Goal: Task Accomplishment & Management: Use online tool/utility

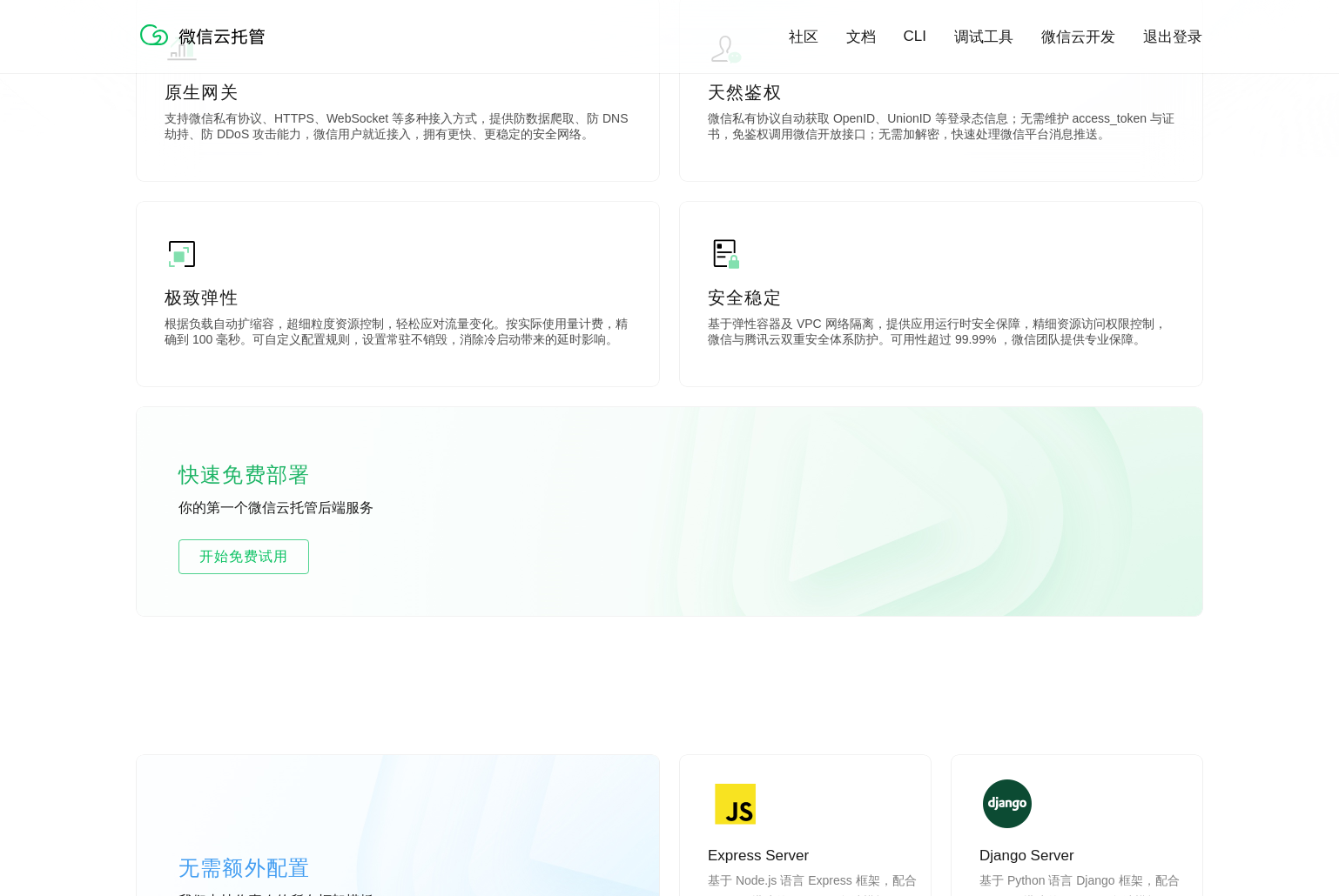
scroll to position [1218, 0]
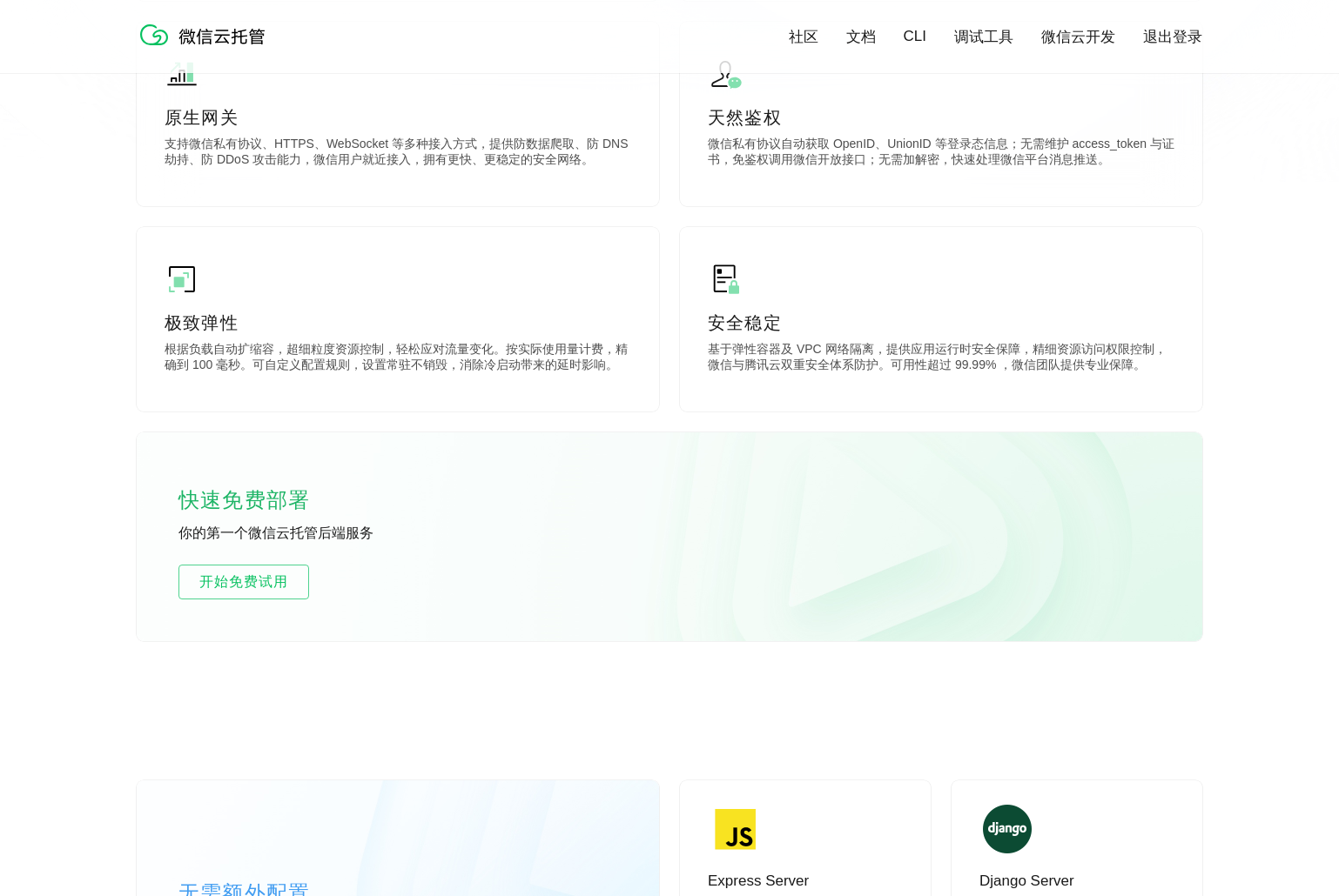
scroll to position [783, 0]
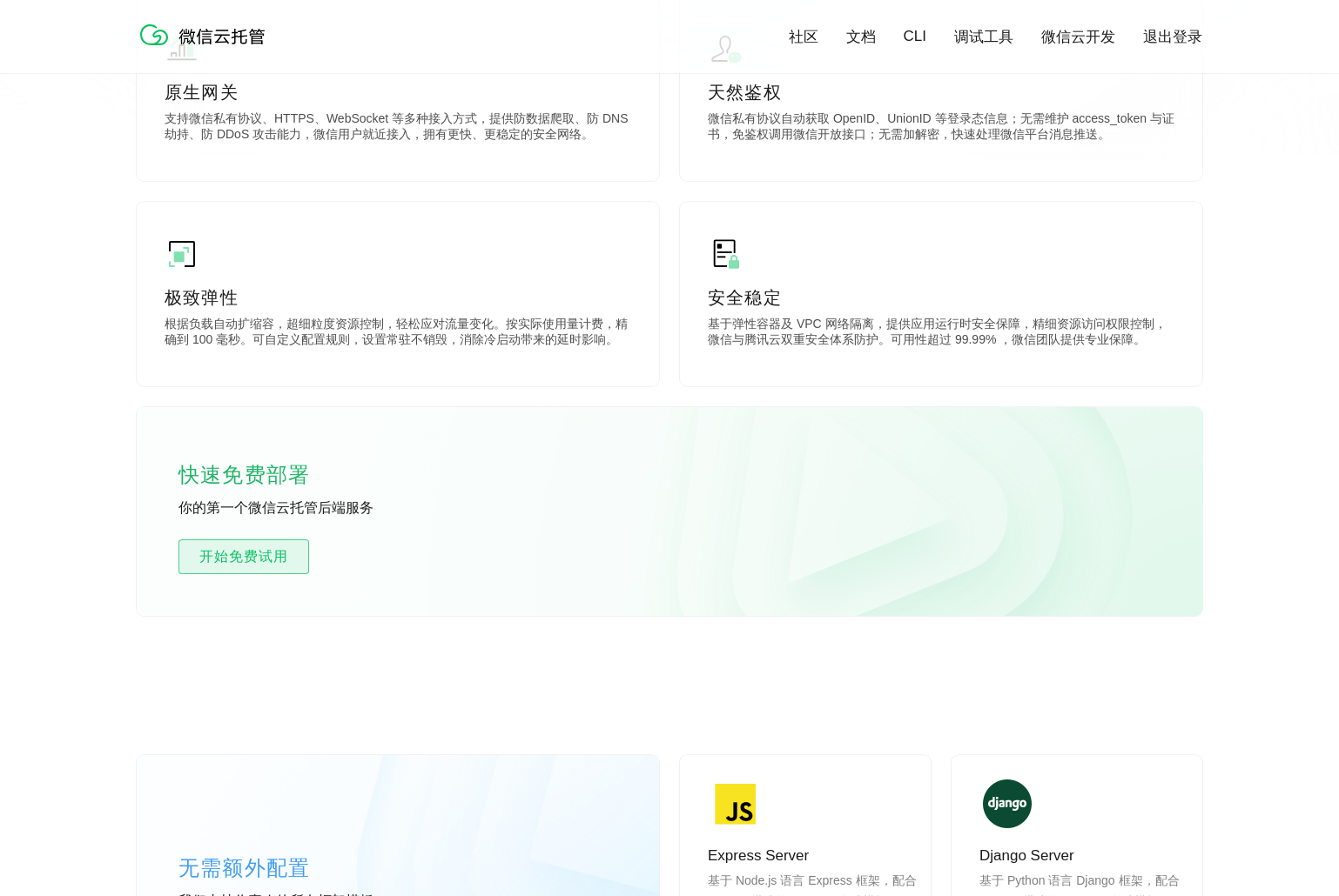
click at [288, 556] on span "开始免费试用" at bounding box center [243, 556] width 128 height 21
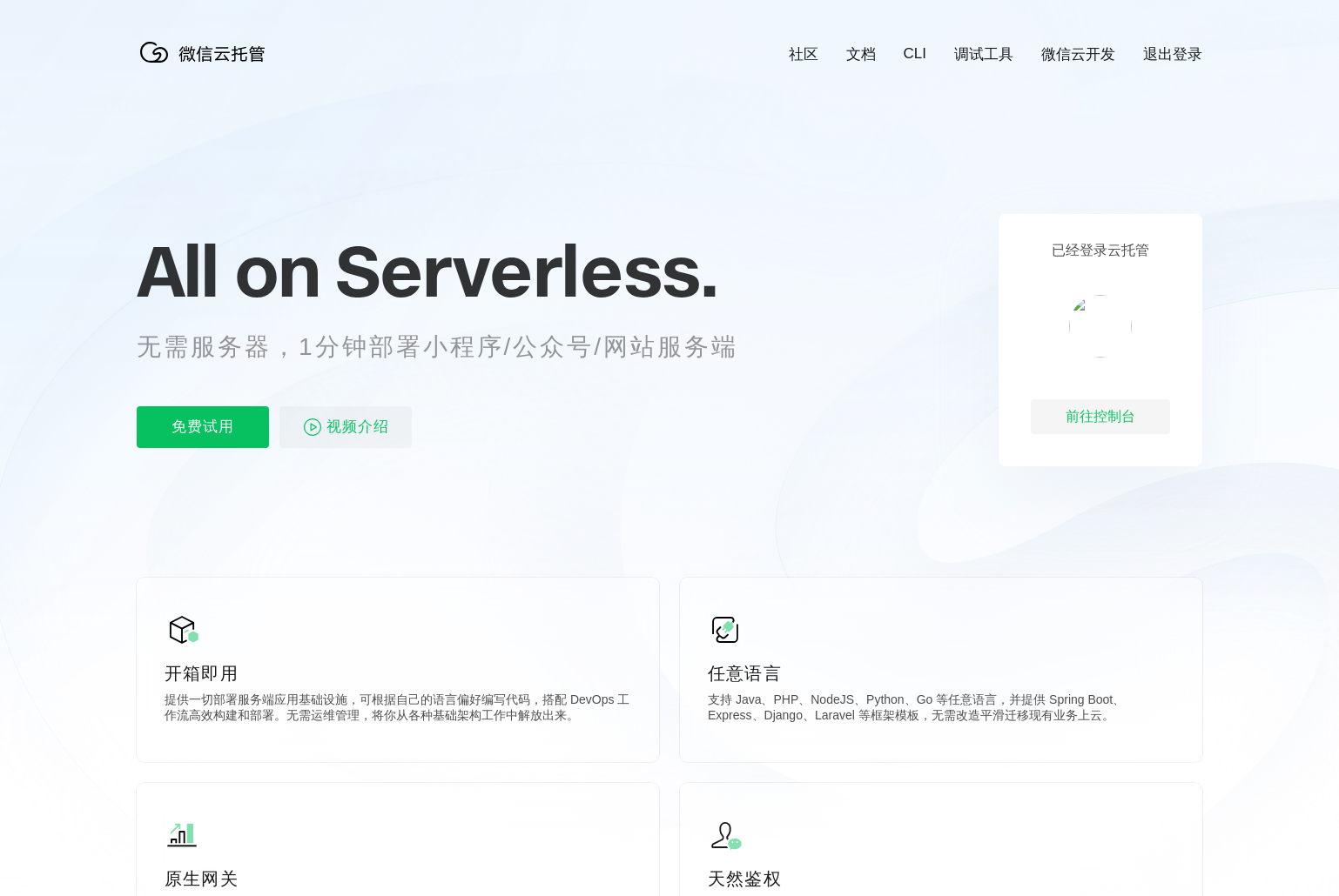
click at [484, 288] on span "Serverless." at bounding box center [526, 269] width 382 height 87
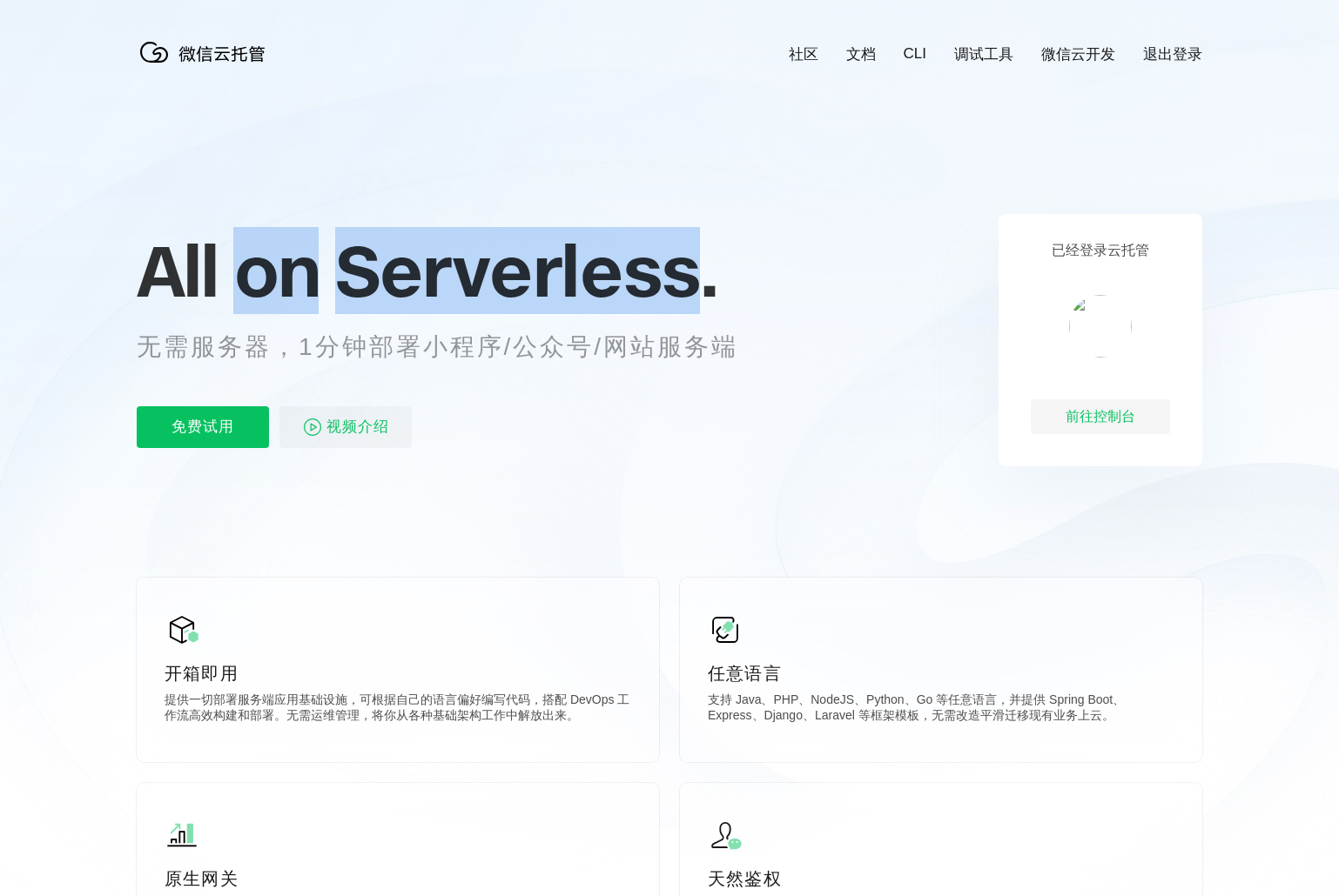
click at [484, 288] on span "Serverless." at bounding box center [526, 269] width 382 height 87
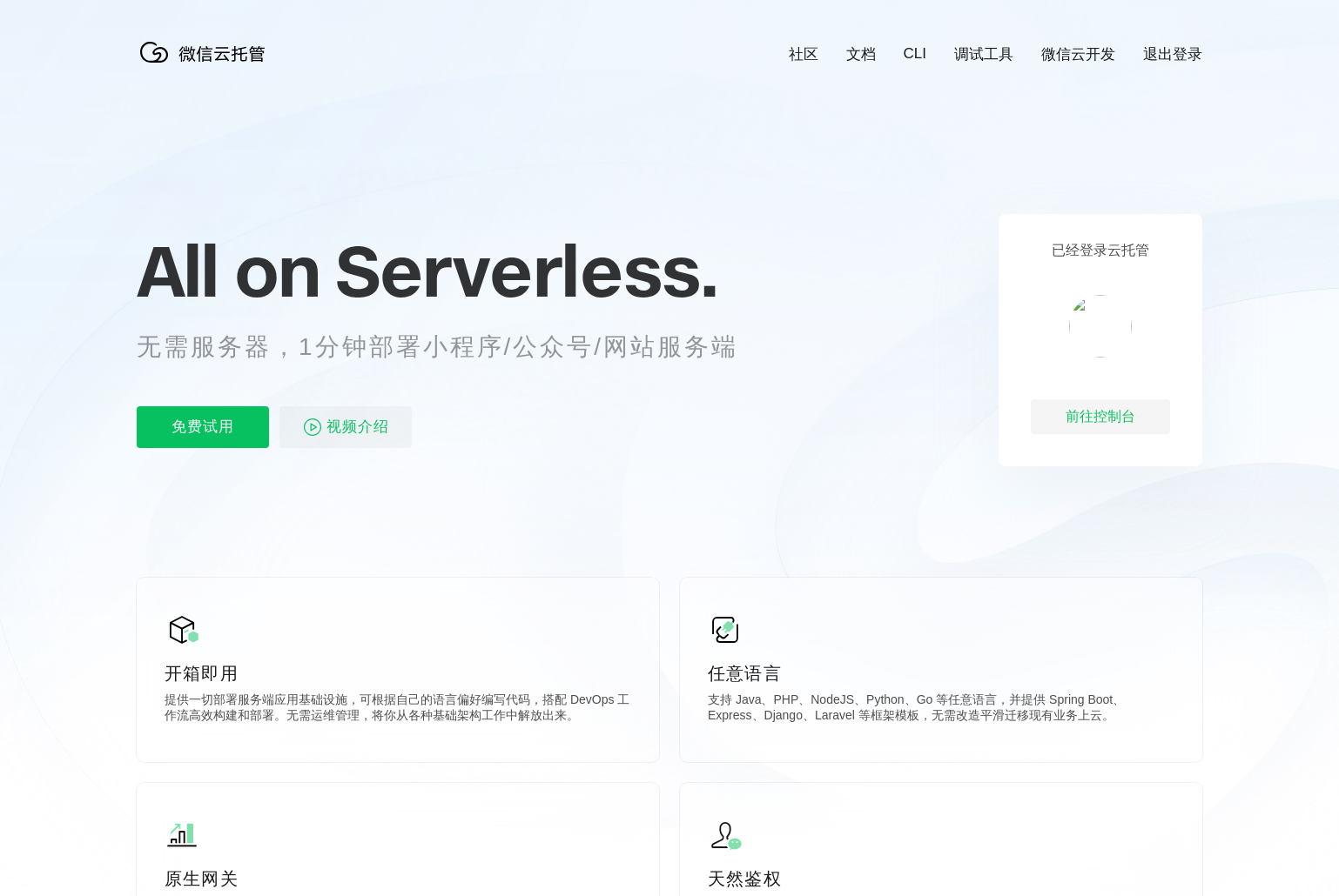
click at [703, 441] on div "免费试用 视频介绍" at bounding box center [458, 428] width 644 height 42
drag, startPoint x: 701, startPoint y: 518, endPoint x: 651, endPoint y: 450, distance: 84.4
drag, startPoint x: 651, startPoint y: 450, endPoint x: 701, endPoint y: 528, distance: 92.6
click at [706, 532] on icon at bounding box center [670, 469] width 1671 height 940
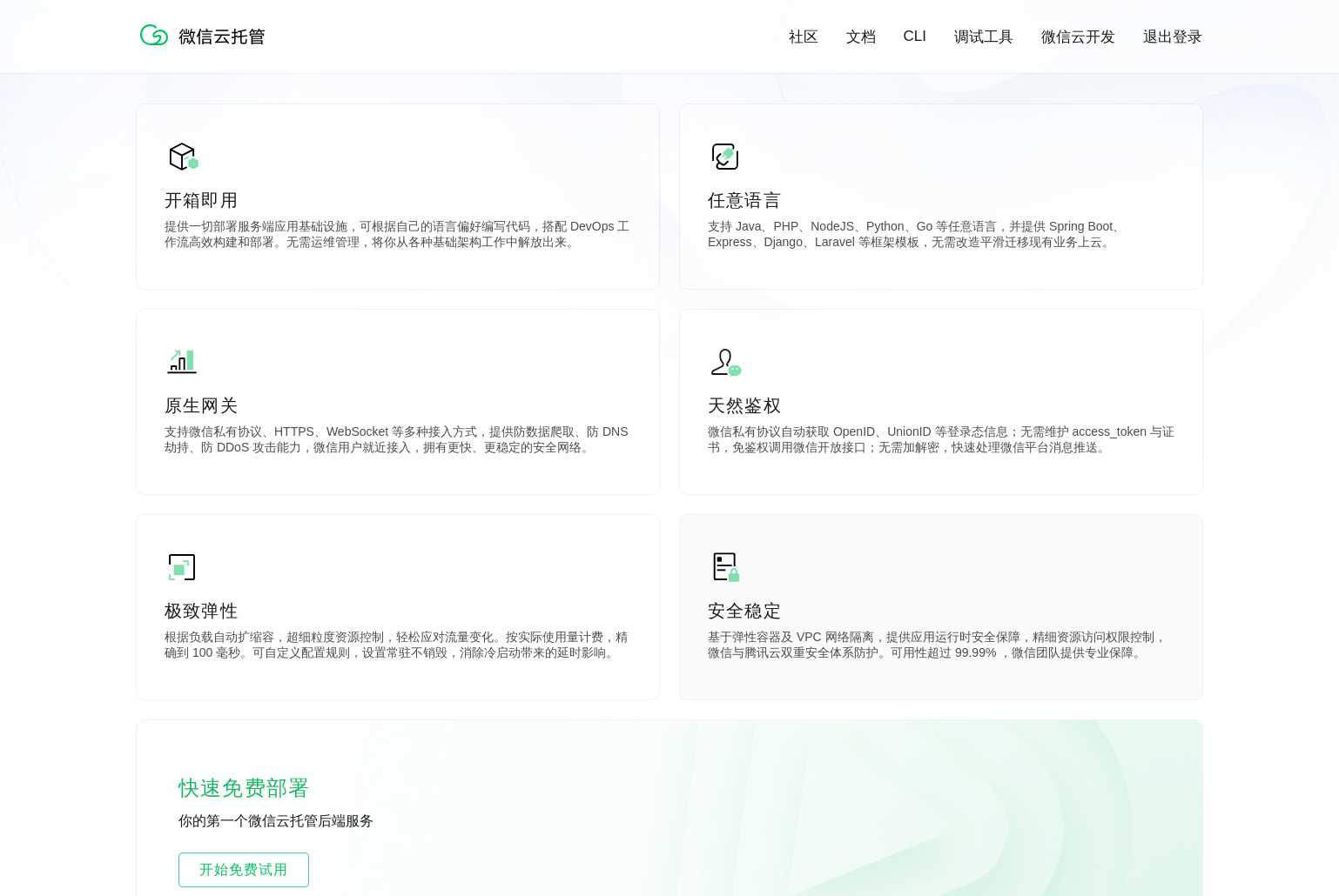
scroll to position [696, 0]
